Goal: Information Seeking & Learning: Learn about a topic

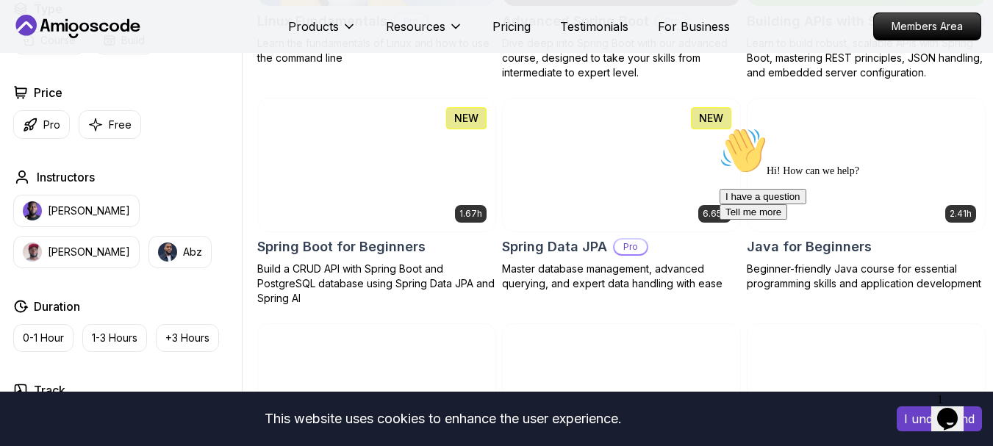
scroll to position [661, 0]
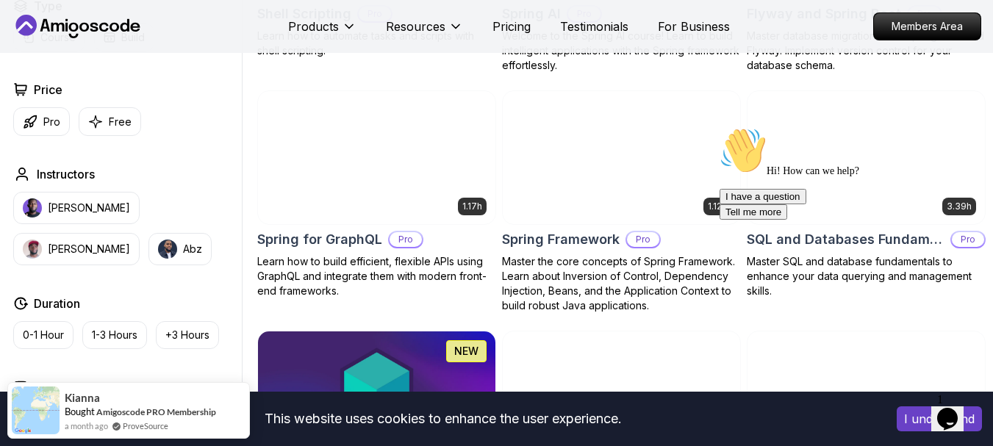
scroll to position [3600, 0]
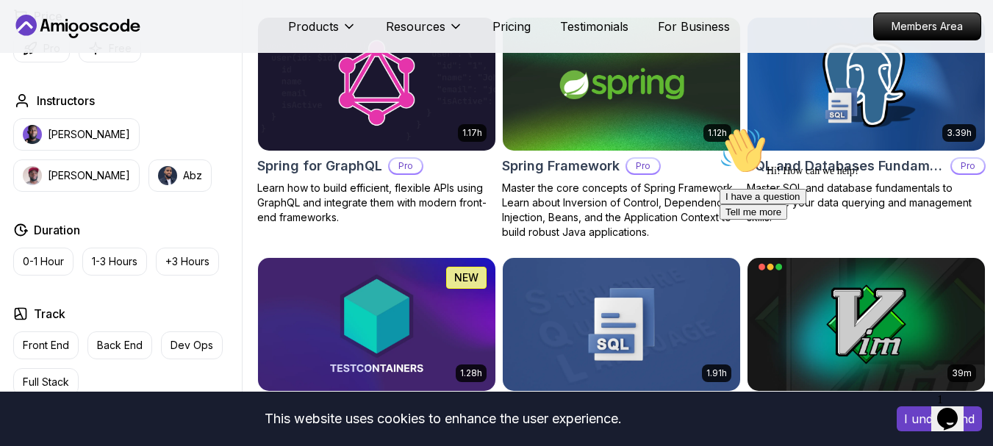
click at [827, 203] on div "Hi! How can we help? I have a question Tell me more" at bounding box center [851, 173] width 264 height 93
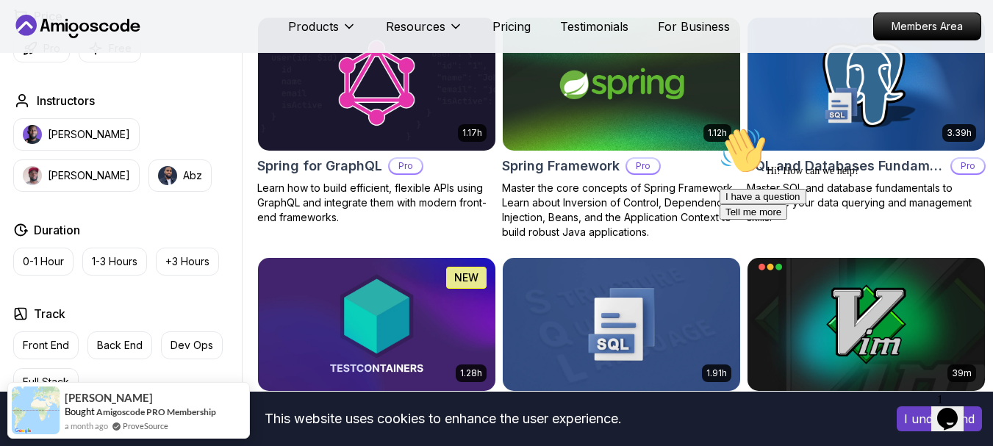
click at [824, 140] on div "Hi! How can we help? I have a question Tell me more" at bounding box center [851, 173] width 264 height 93
click at [817, 144] on div "Hi! How can we help? I have a question Tell me more" at bounding box center [851, 173] width 264 height 93
click at [822, 180] on div "Hi! How can we help? I have a question Tell me more" at bounding box center [851, 173] width 264 height 93
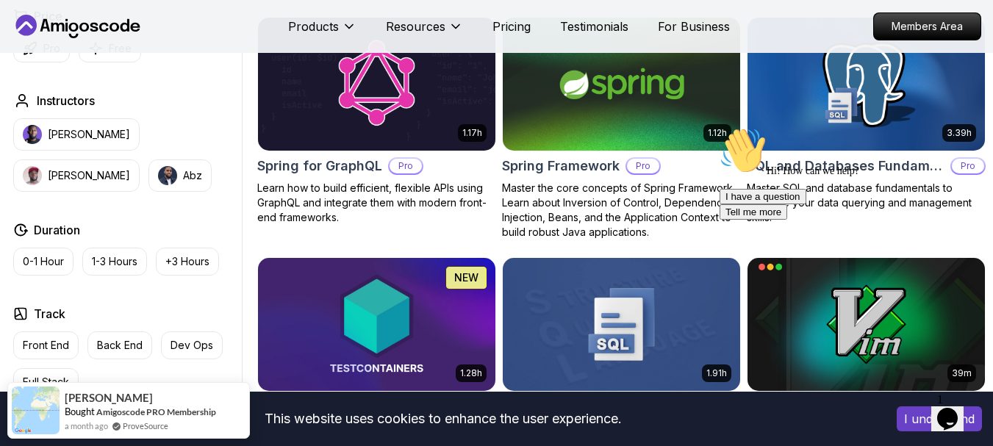
click at [822, 180] on div "Hi! How can we help? I have a question Tell me more" at bounding box center [851, 173] width 264 height 93
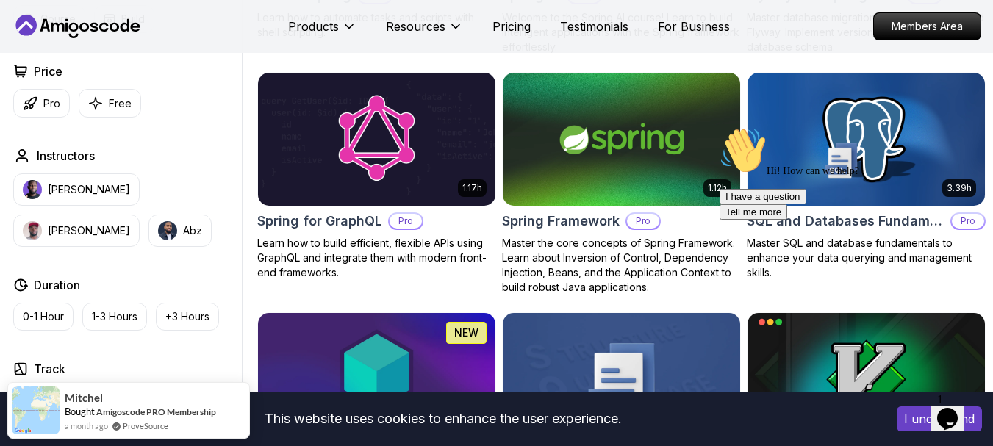
scroll to position [3527, 0]
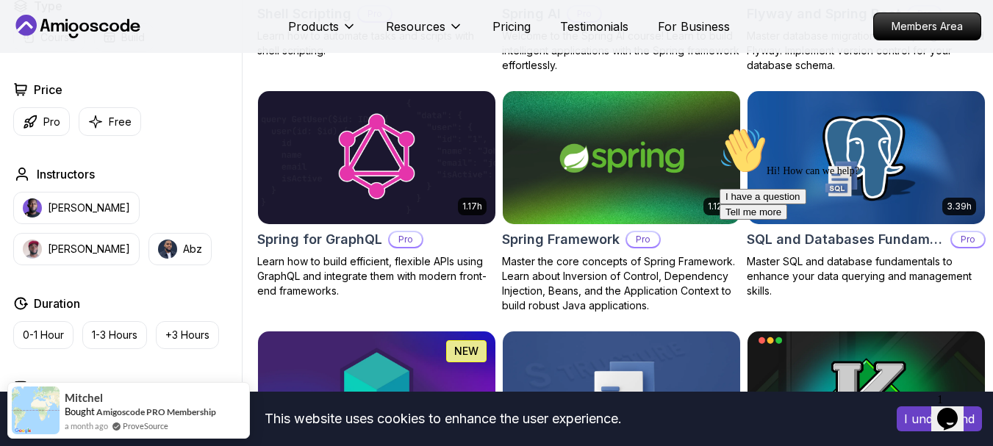
click at [804, 179] on div "Hi! How can we help? I have a question Tell me more" at bounding box center [851, 173] width 264 height 93
click at [719, 127] on icon "Chat attention grabber" at bounding box center [719, 127] width 0 height 0
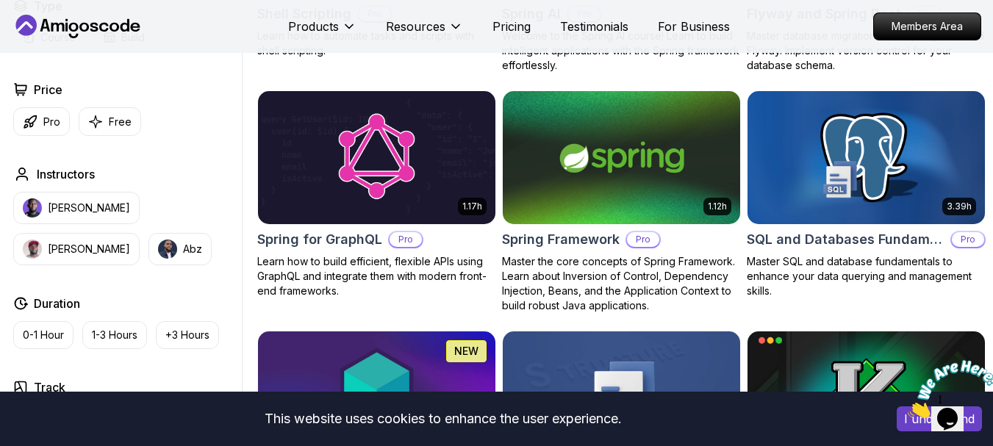
click at [878, 250] on h2 "SQL and Databases Fundamentals" at bounding box center [845, 239] width 198 height 21
